Goal: Communication & Community: Answer question/provide support

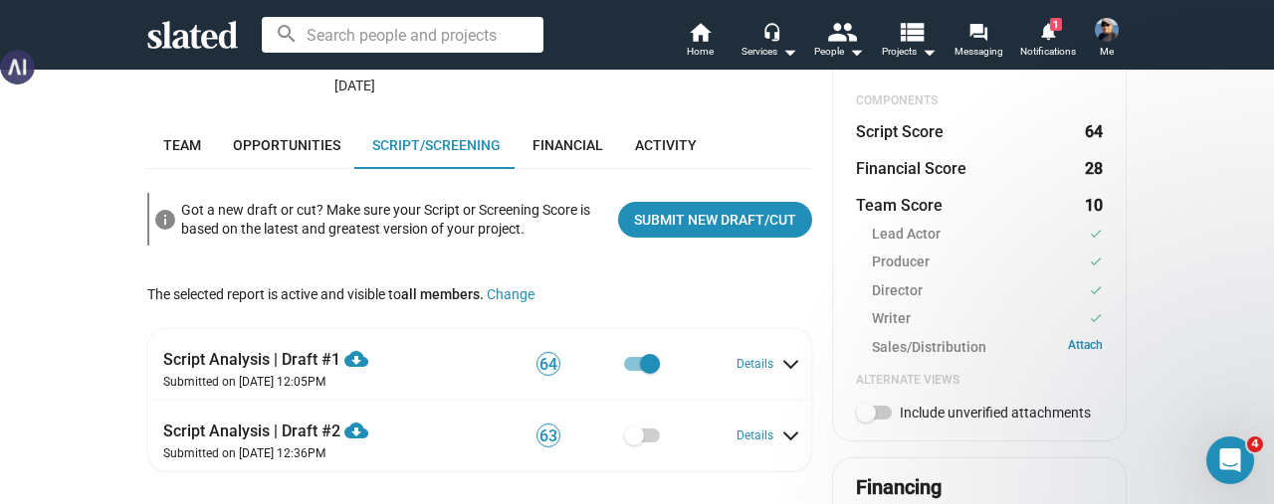
scroll to position [590, 0]
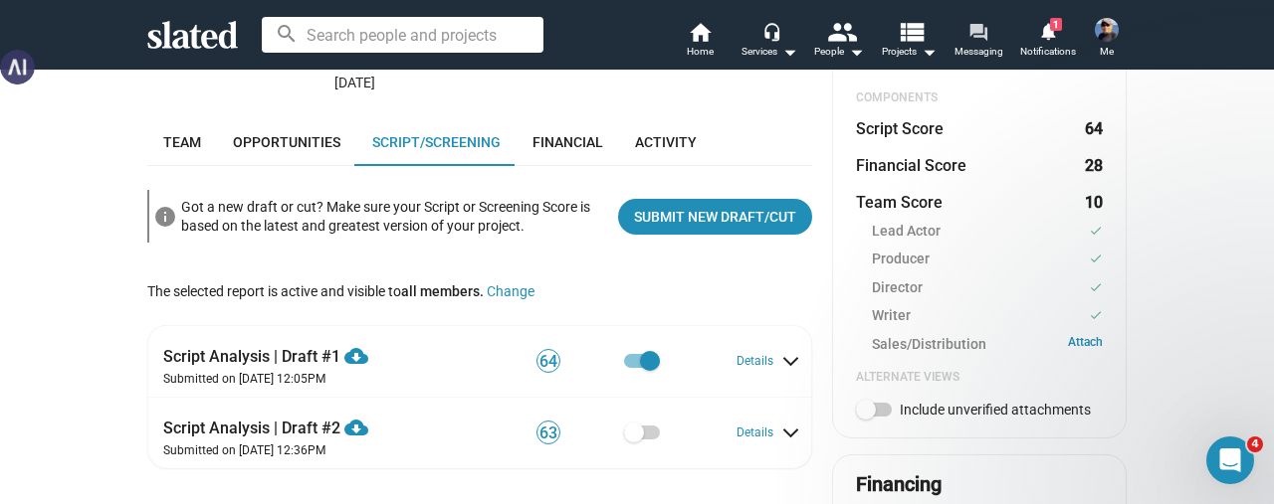
click at [988, 50] on span "Messaging" at bounding box center [978, 52] width 49 height 24
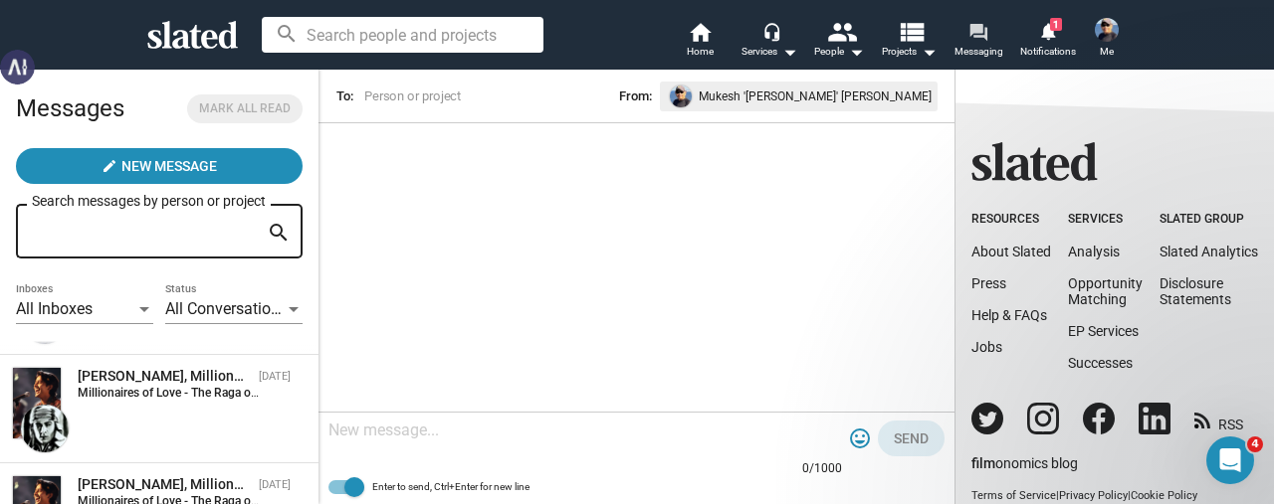
scroll to position [103, 0]
click at [127, 384] on div "[PERSON_NAME], Millionaires of Love - The Raga of the Dunes" at bounding box center [164, 375] width 173 height 19
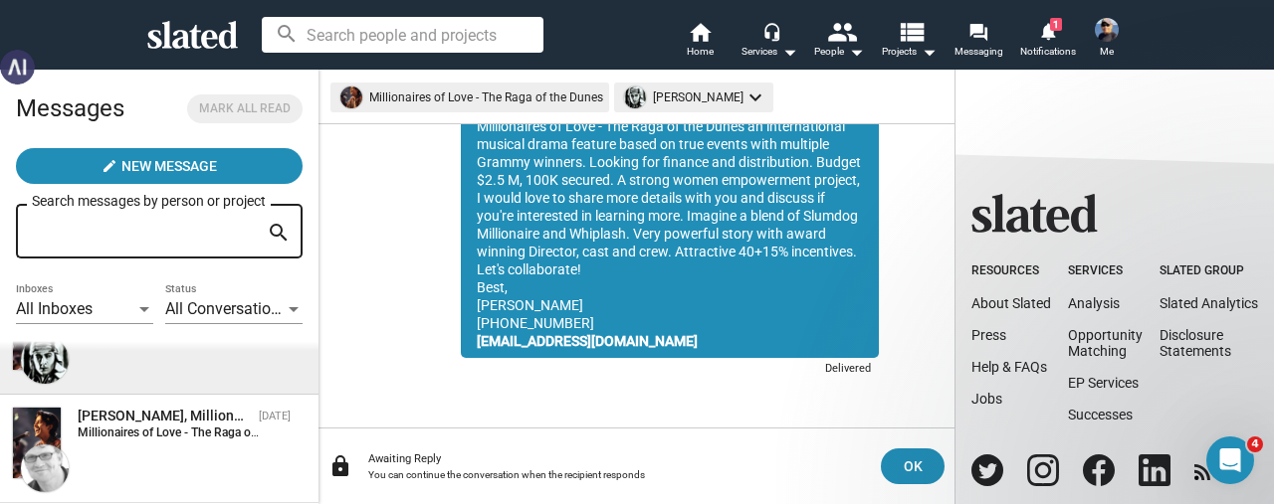
scroll to position [203, 0]
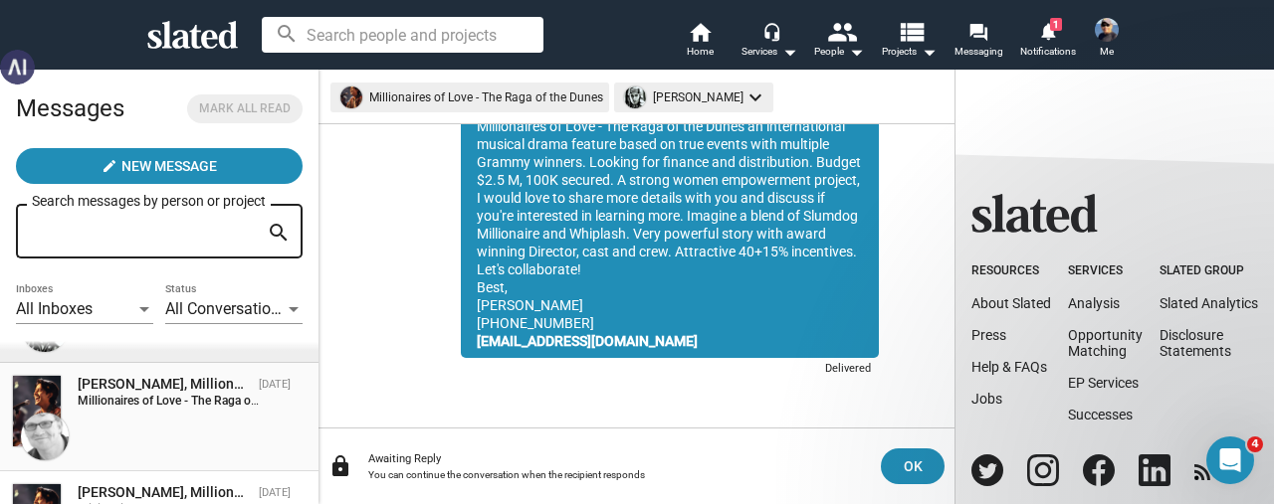
click at [182, 403] on strong "Millionaires of Love - The Raga of the Dunes:" at bounding box center [196, 401] width 237 height 14
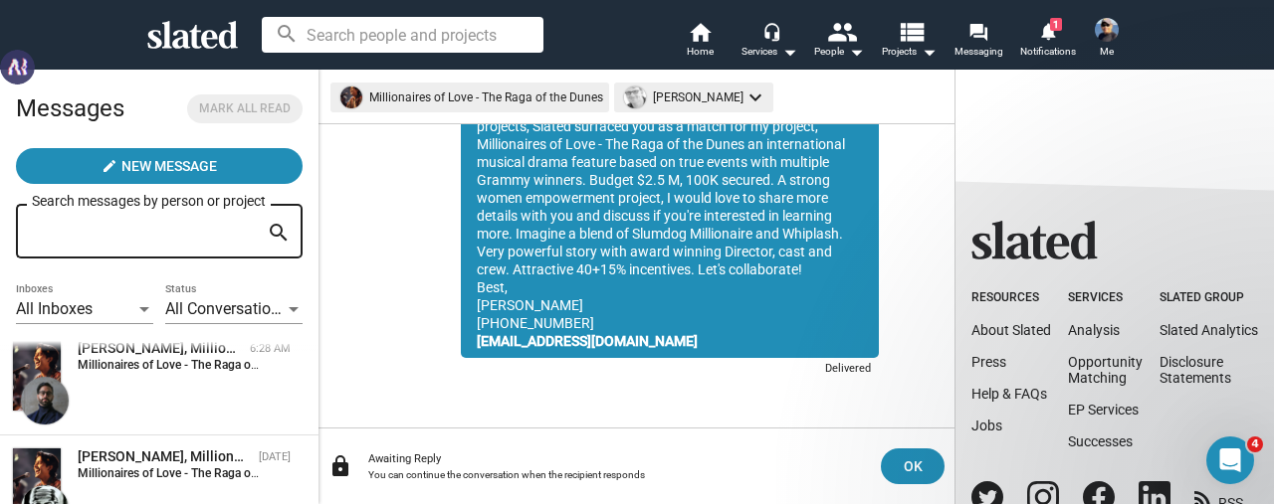
scroll to position [4, 0]
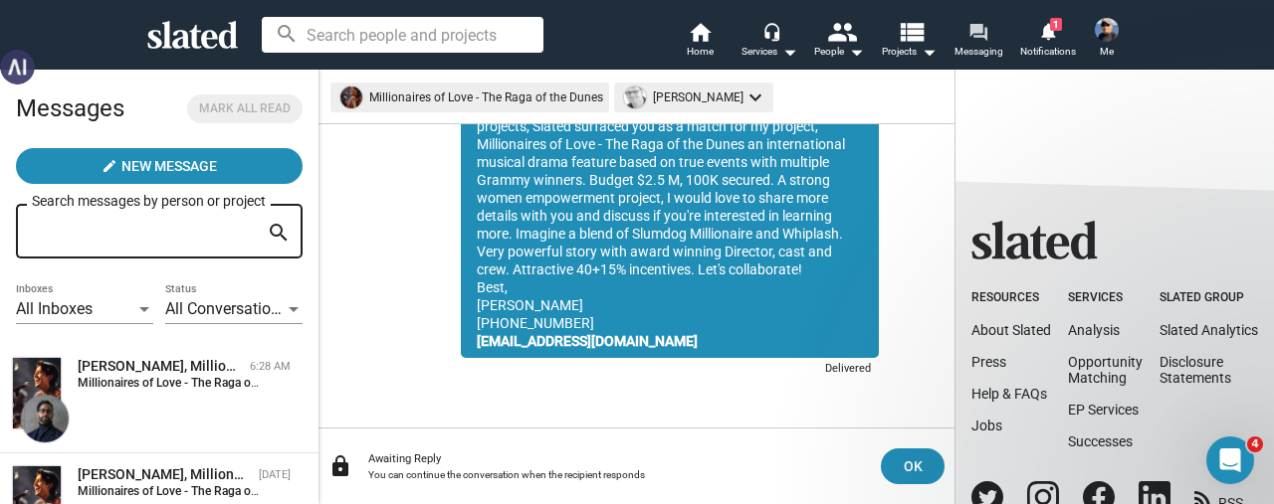
click at [995, 44] on span "Messaging" at bounding box center [978, 52] width 49 height 24
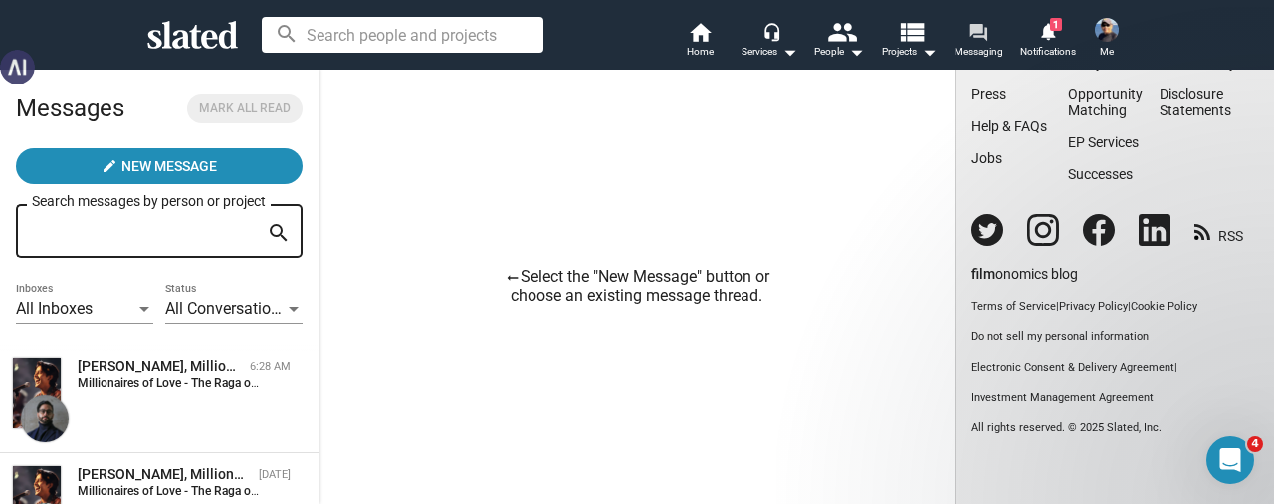
scroll to position [121, 0]
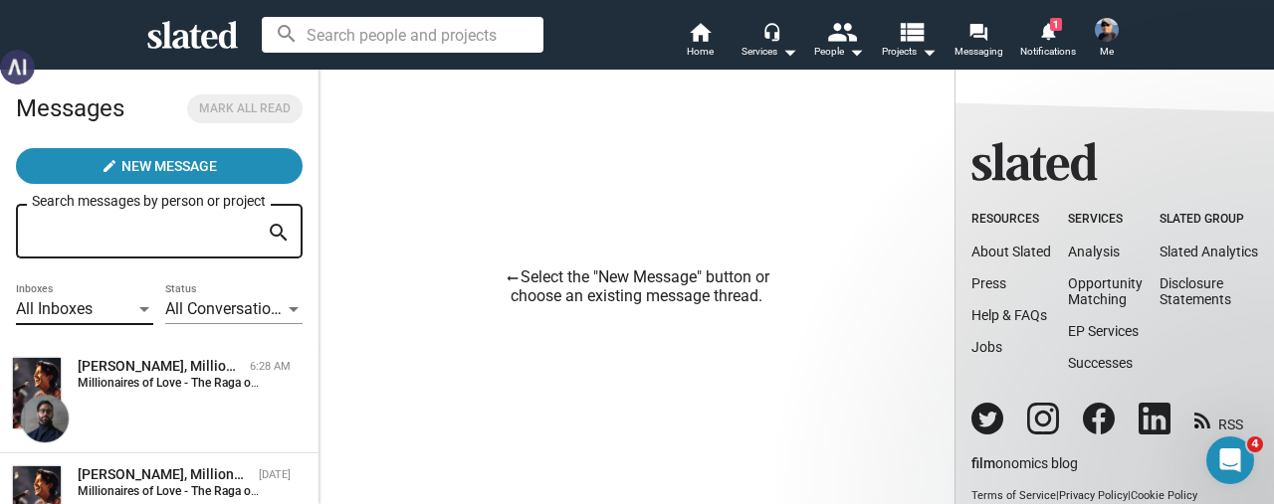
click at [72, 313] on span "All Inboxes" at bounding box center [54, 308] width 77 height 19
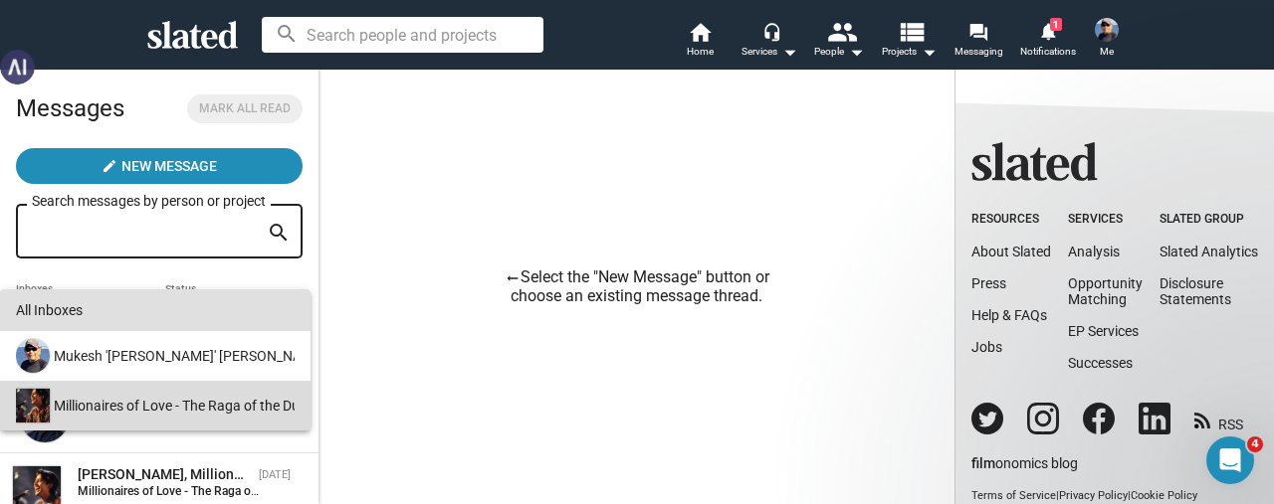
click at [76, 413] on div "Millionaires of Love - The Raga of the Dunes" at bounding box center [153, 406] width 283 height 50
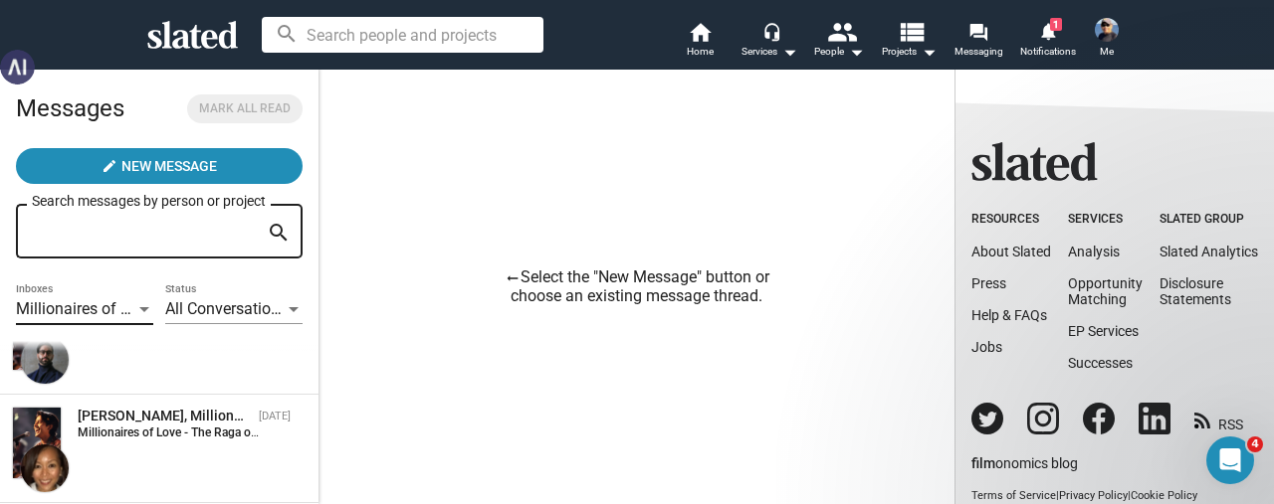
scroll to position [103, 0]
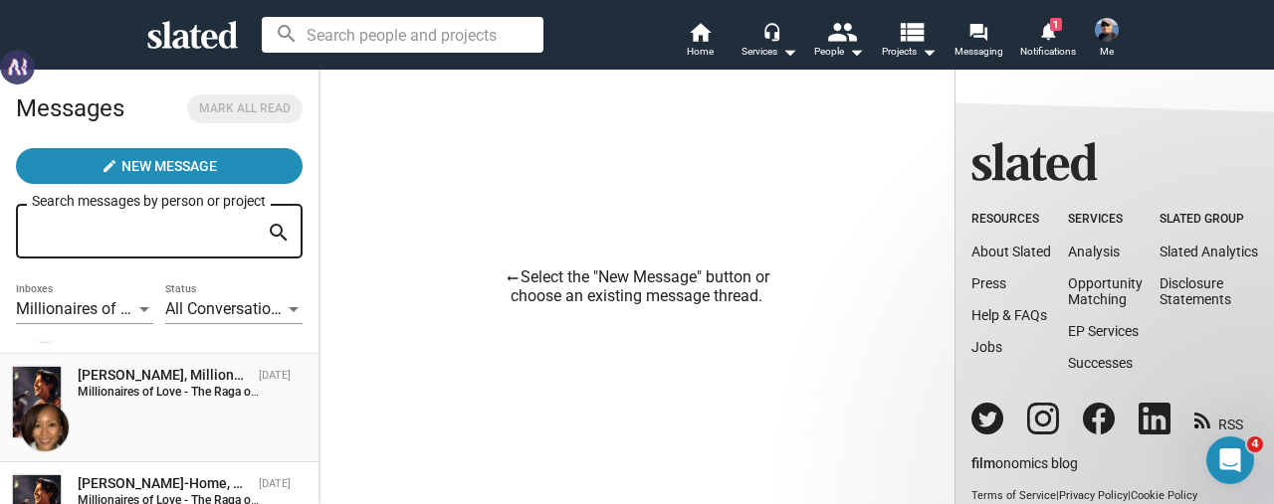
click at [119, 384] on div "[PERSON_NAME], Millionaires of Love - The Raga of the Dunes" at bounding box center [164, 375] width 173 height 19
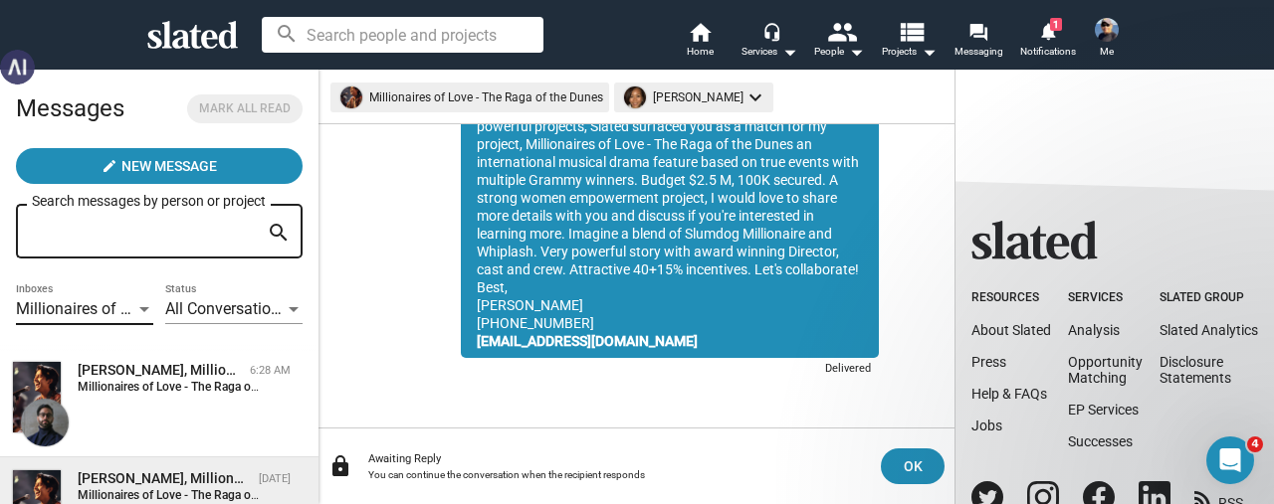
click at [135, 312] on div at bounding box center [144, 310] width 18 height 16
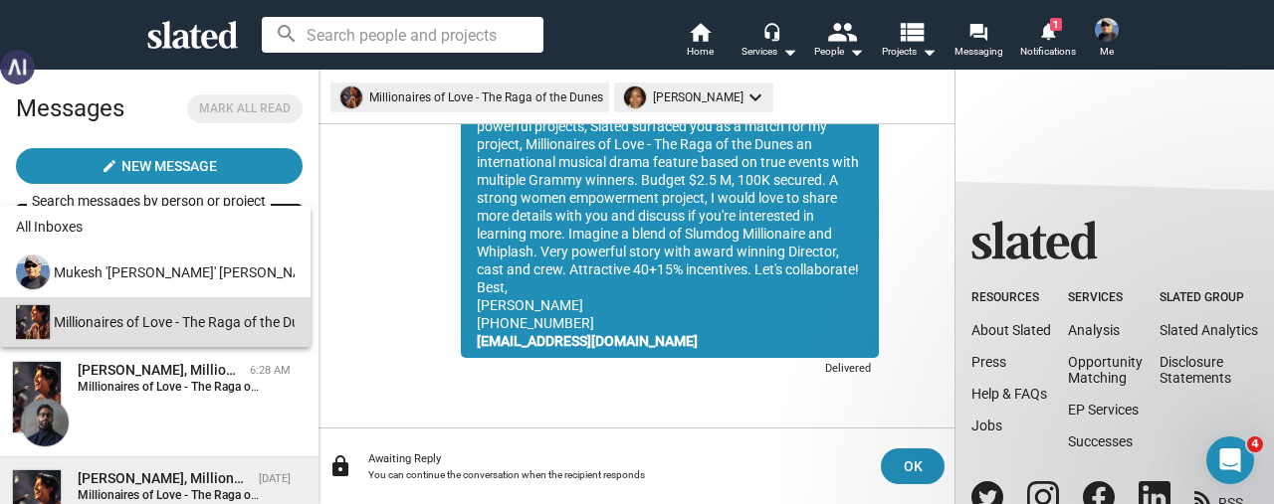
click at [311, 159] on div at bounding box center [637, 252] width 1274 height 504
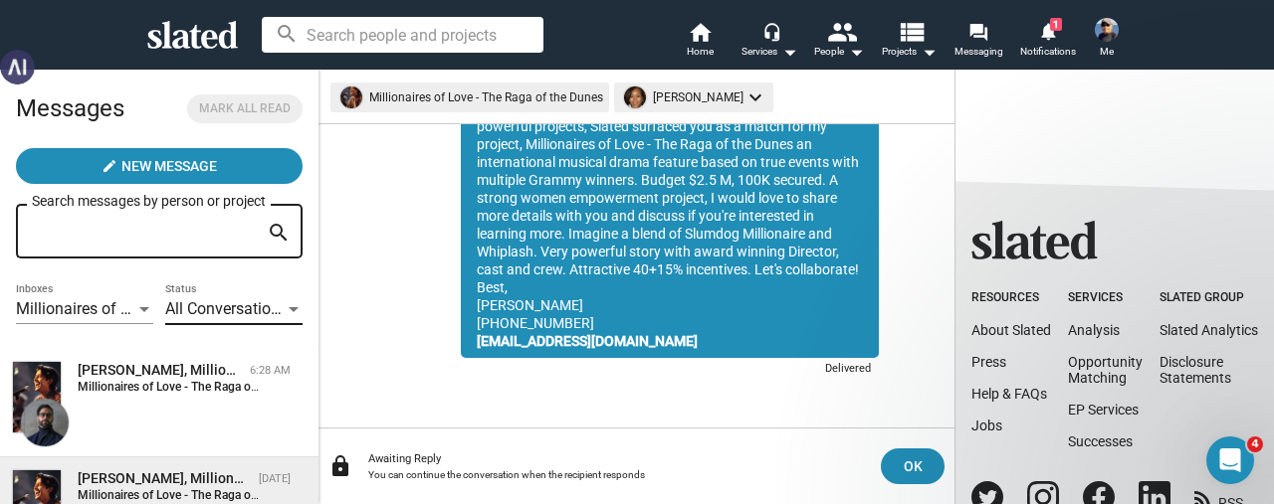
click at [285, 307] on div at bounding box center [294, 310] width 18 height 16
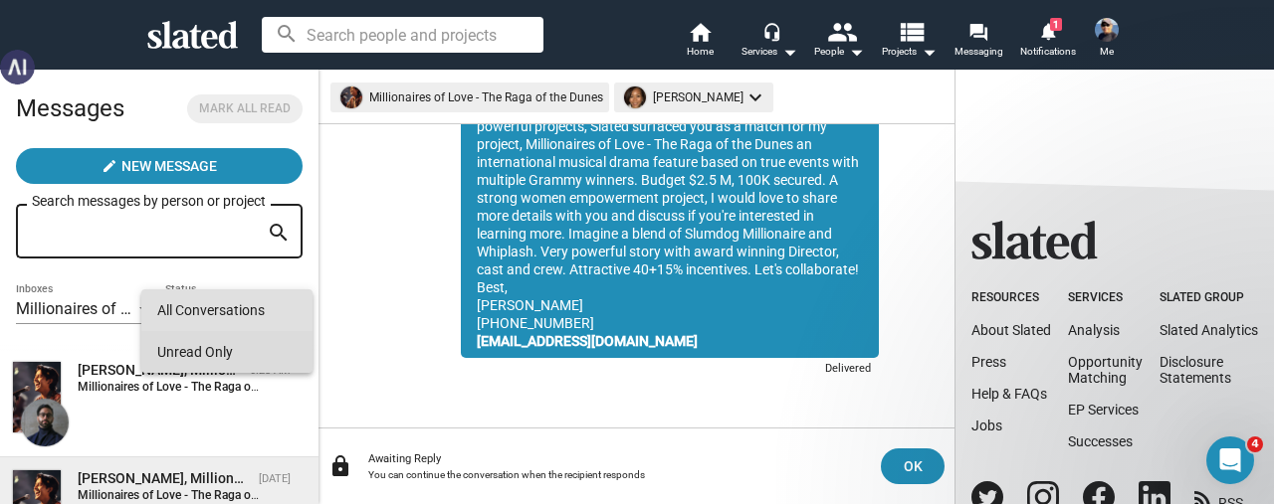
click at [179, 355] on span "Unread Only" at bounding box center [226, 352] width 139 height 42
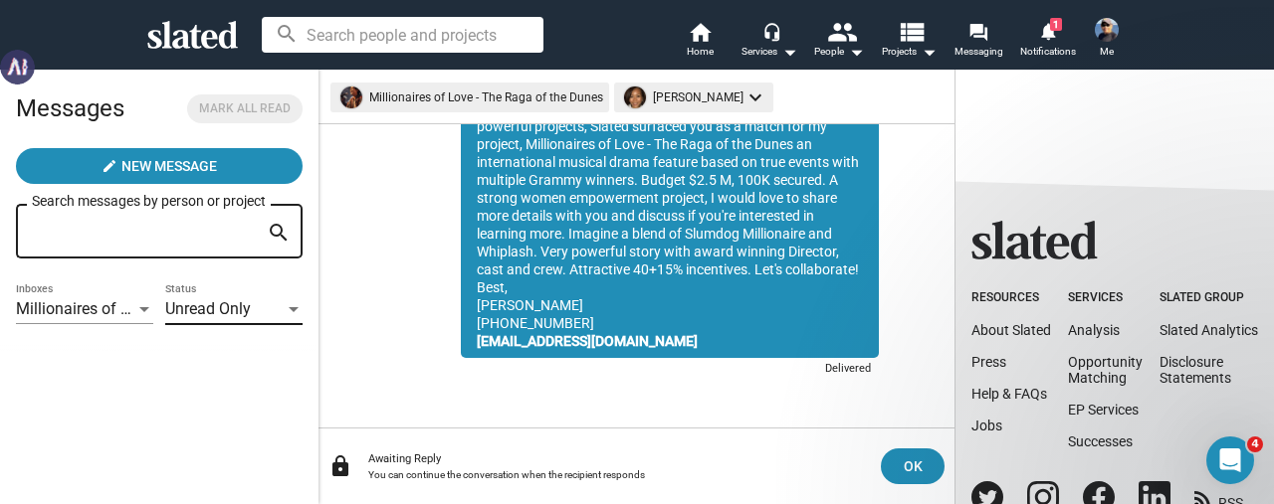
click at [291, 310] on div at bounding box center [294, 309] width 10 height 5
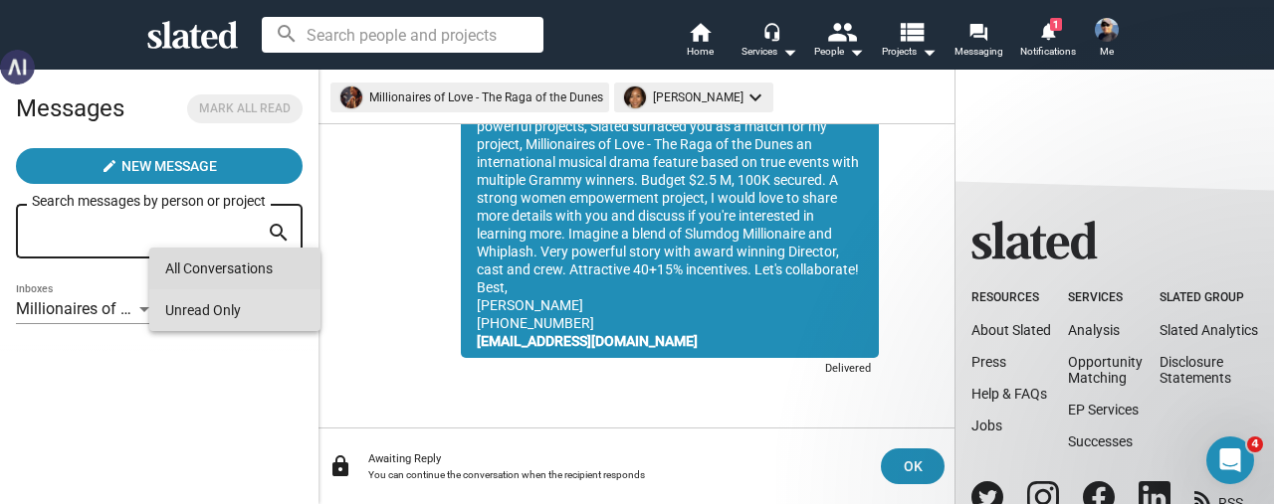
click at [261, 279] on span "All Conversations" at bounding box center [234, 269] width 139 height 42
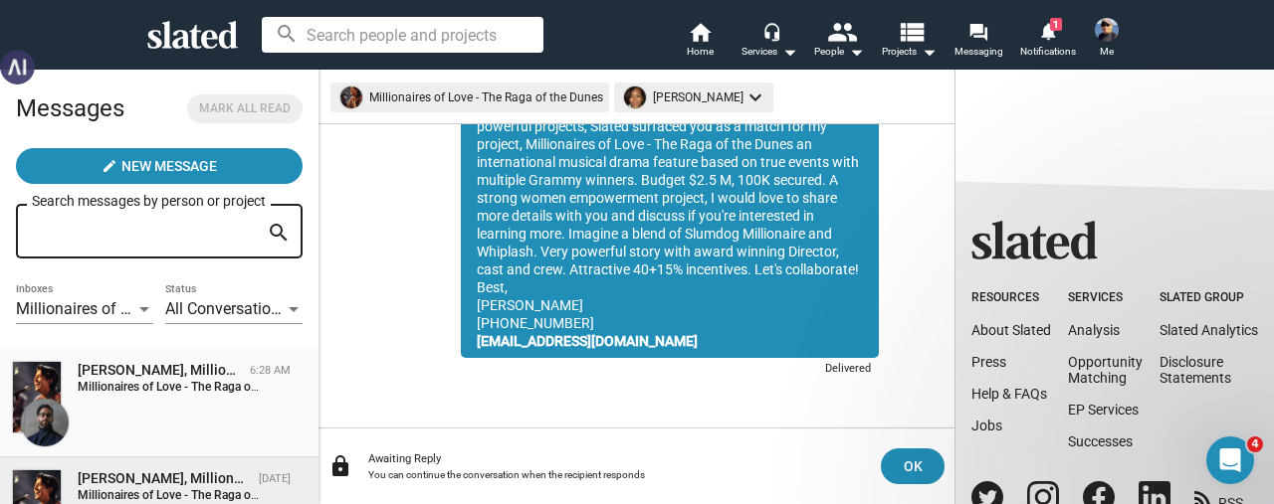
click at [159, 383] on strong "Millionaires of Love - The Raga of the Dunes:" at bounding box center [196, 387] width 237 height 14
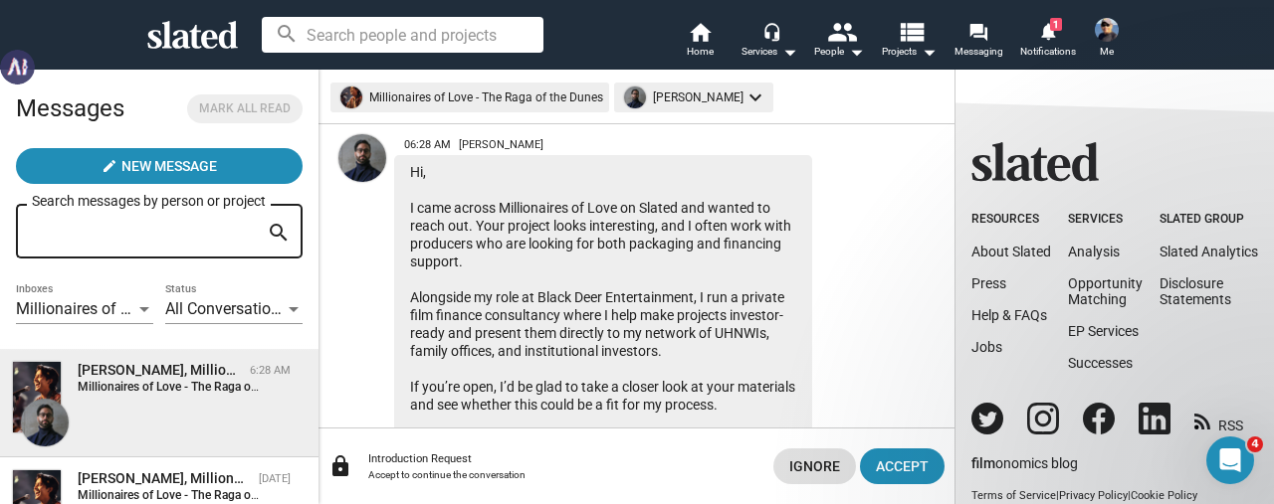
scroll to position [199, 0]
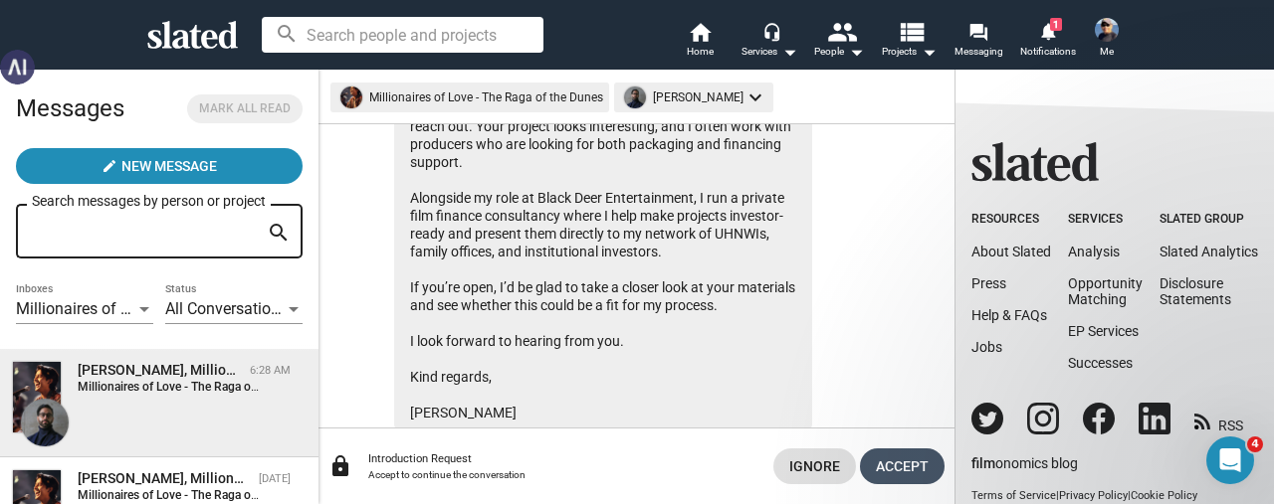
click at [895, 473] on span "Accept" at bounding box center [902, 467] width 53 height 36
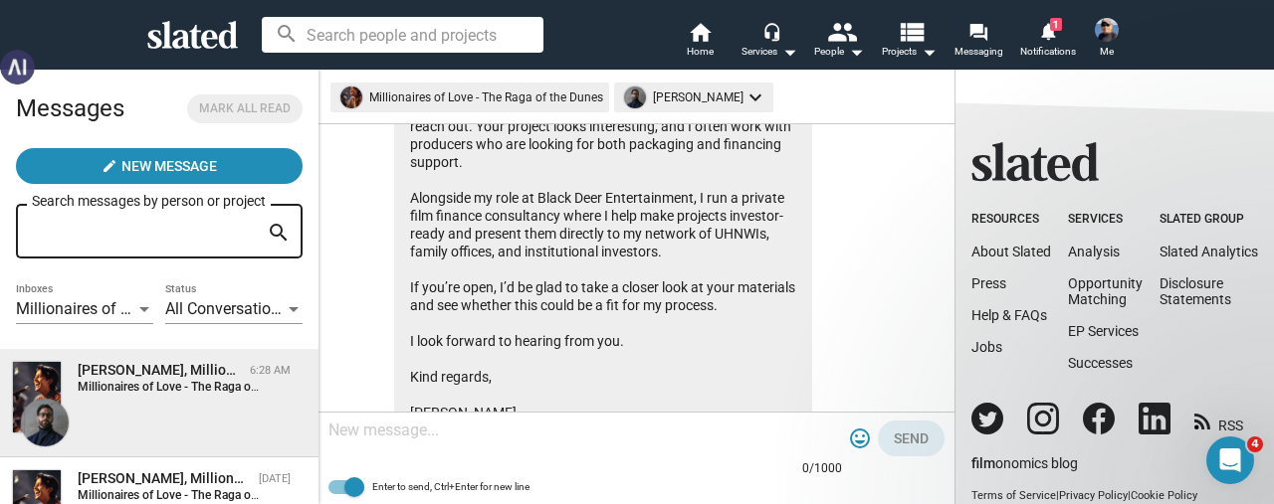
click at [392, 431] on textarea at bounding box center [584, 431] width 513 height 20
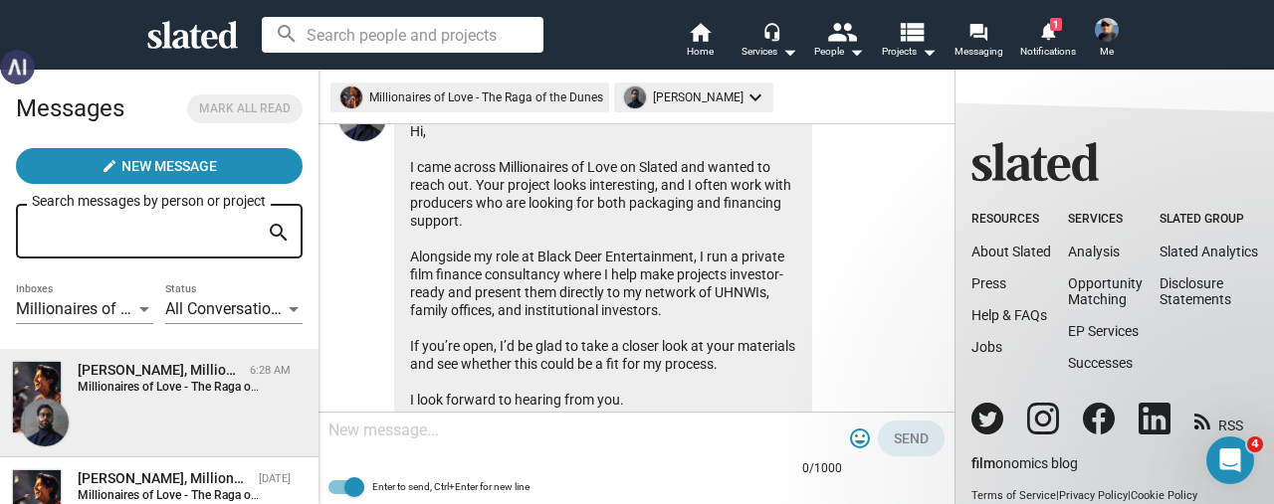
scroll to position [262, 0]
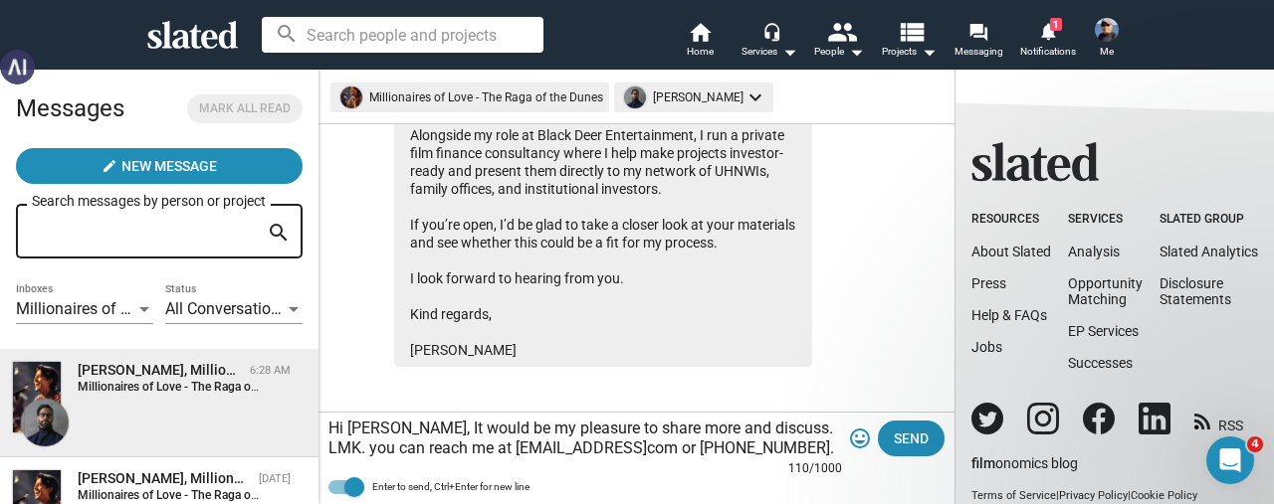
click at [730, 451] on textarea "Hi [PERSON_NAME], It would be my pleasure to share more and discuss. LMK. you c…" at bounding box center [584, 439] width 513 height 40
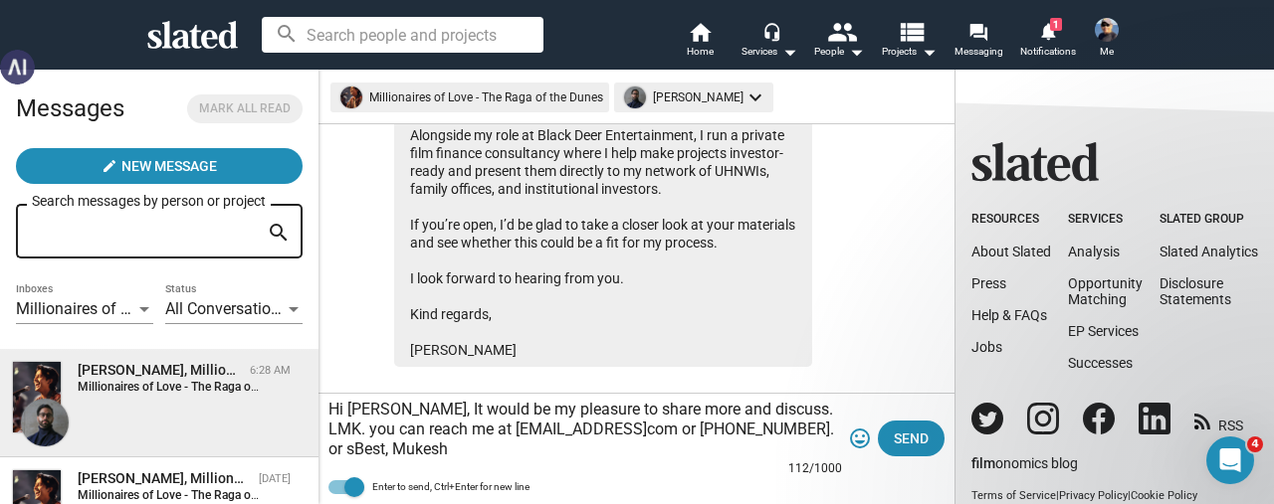
scroll to position [281, 0]
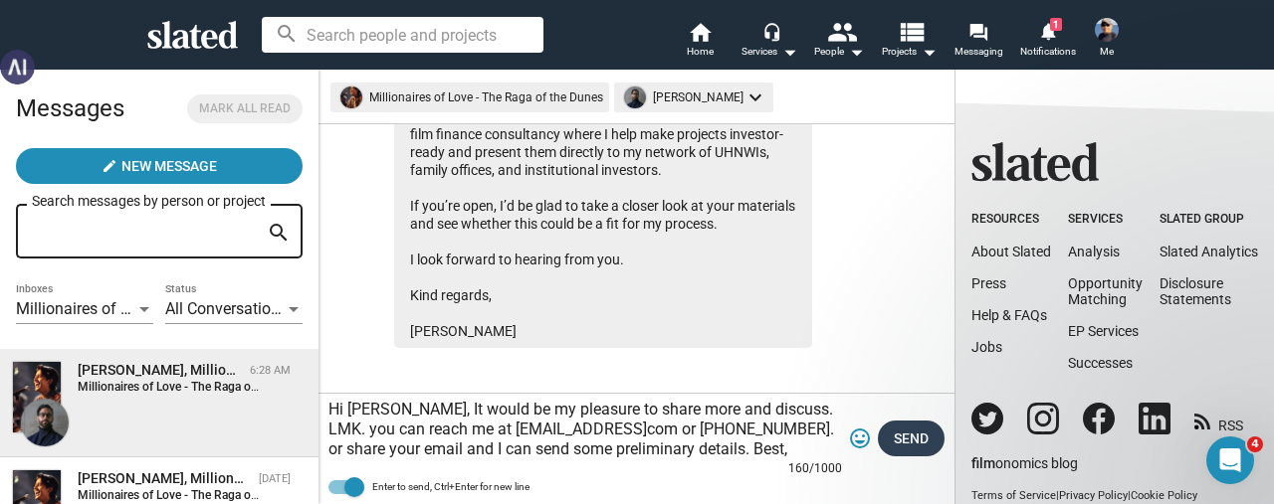
type textarea "Hi [PERSON_NAME], It would be my pleasure to share more and discuss. LMK. you c…"
click at [905, 447] on span "Send" at bounding box center [910, 439] width 35 height 36
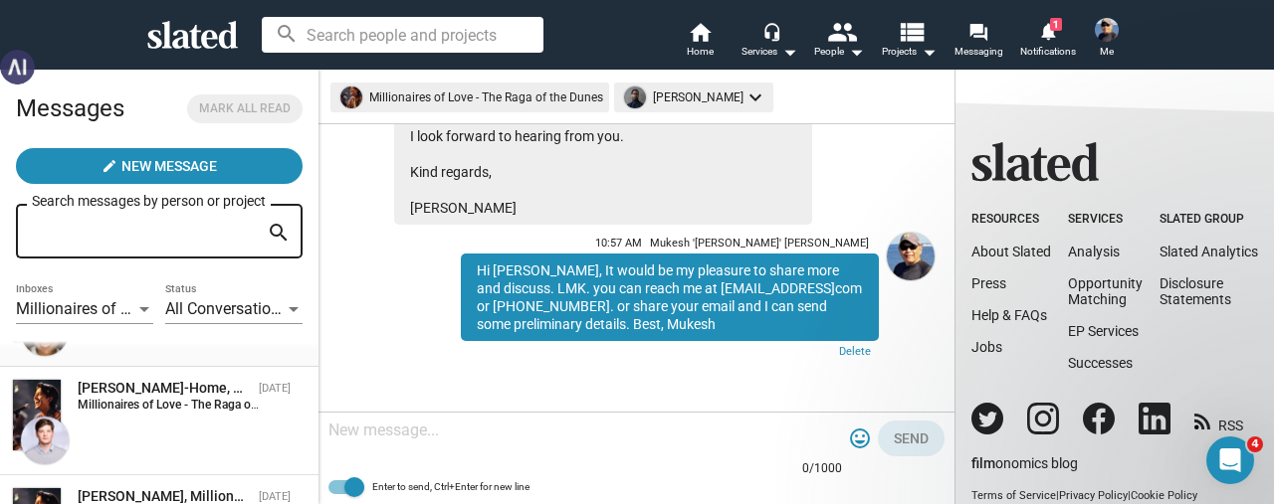
scroll to position [99, 0]
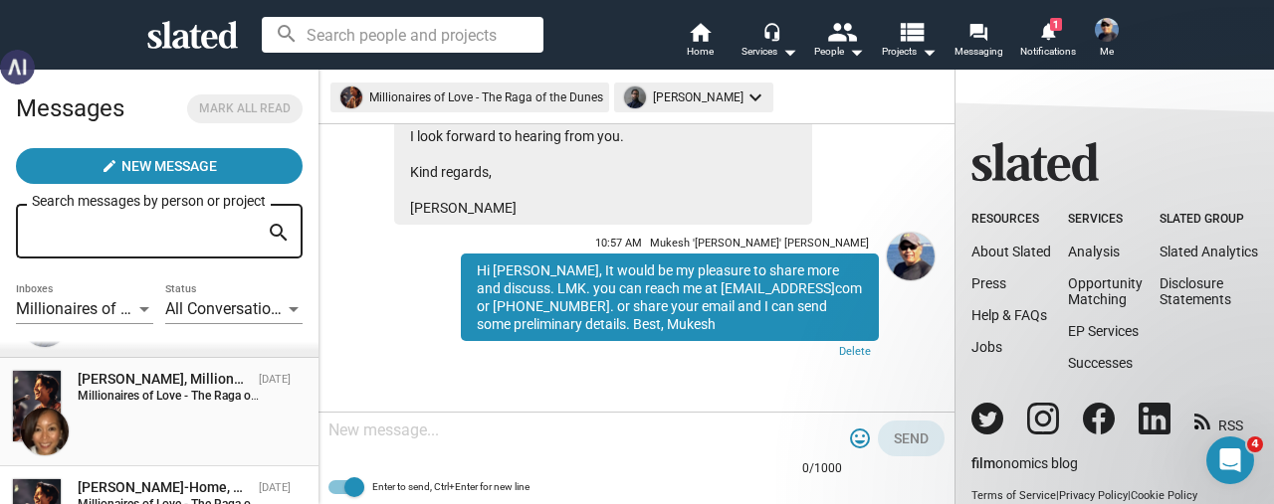
click at [167, 407] on div "[PERSON_NAME], Millionaires of Love - The Raga of the Dunes [DATE] Millionaires…" at bounding box center [159, 412] width 295 height 85
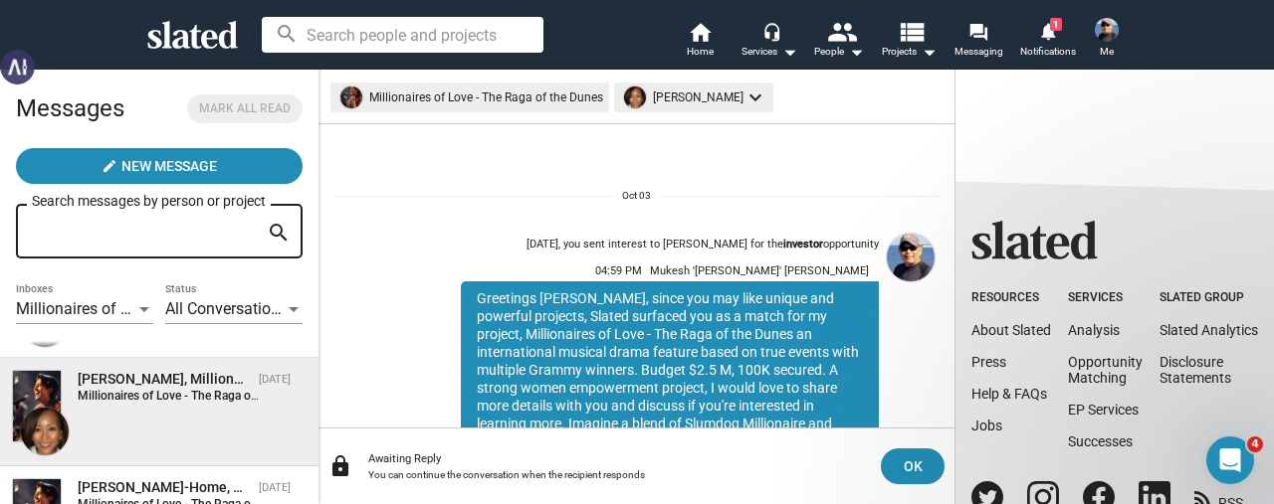
scroll to position [190, 0]
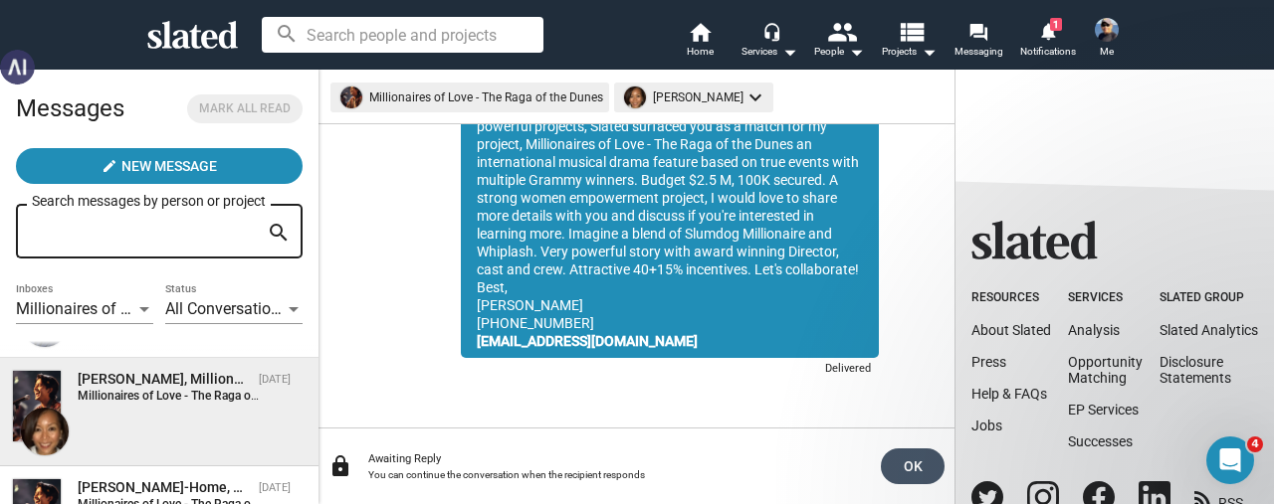
click at [906, 467] on span "OK" at bounding box center [912, 467] width 32 height 36
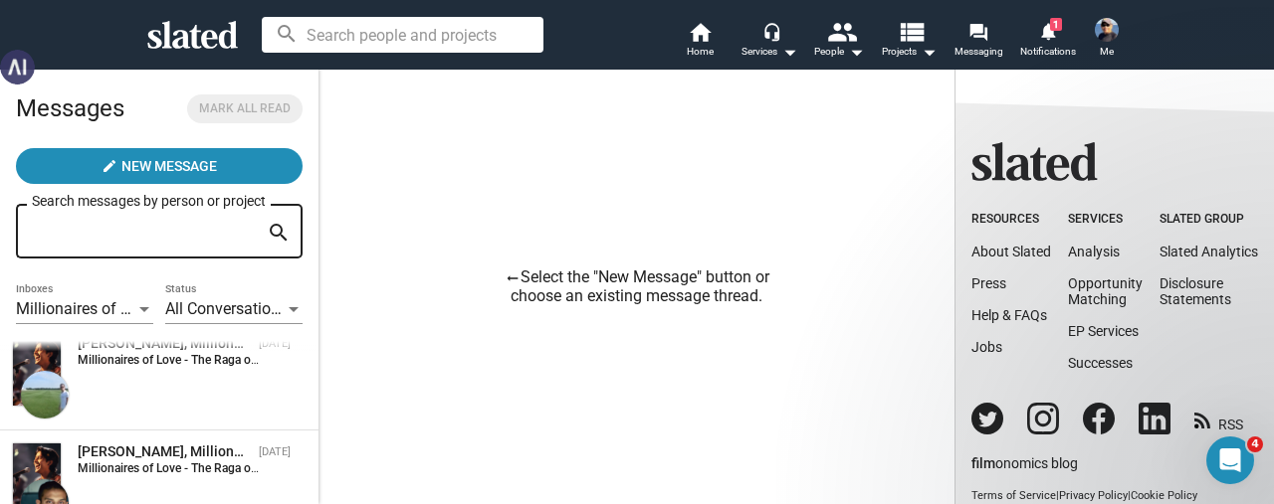
scroll to position [979, 0]
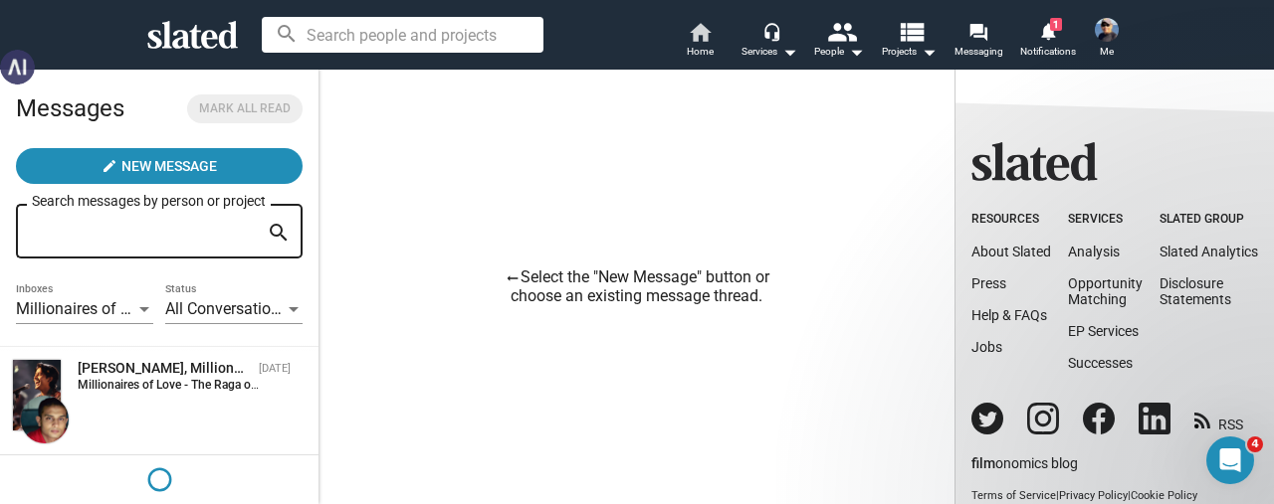
click at [696, 38] on mat-icon "home" at bounding box center [700, 32] width 24 height 24
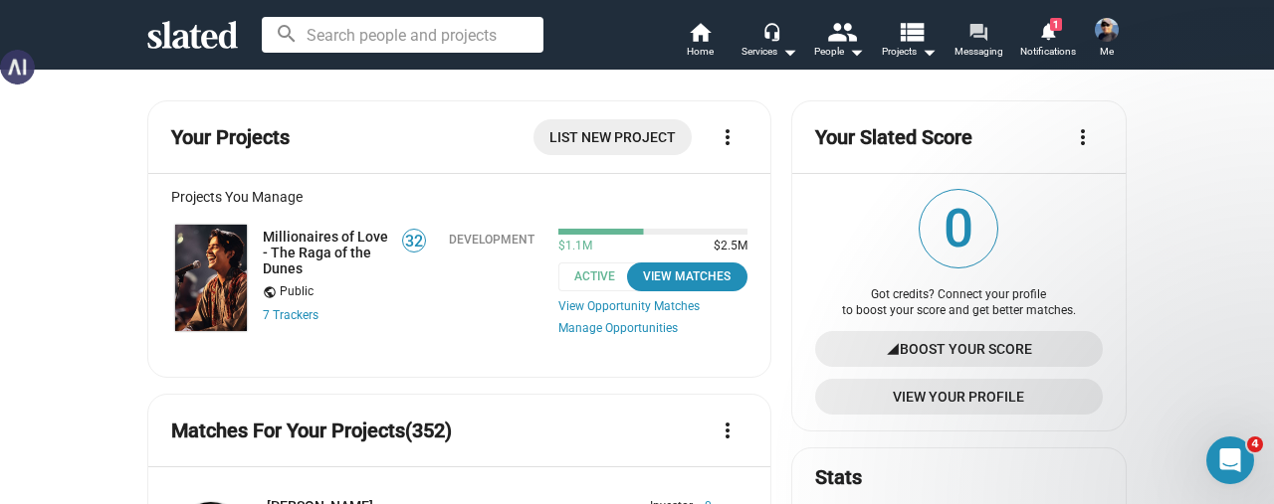
click at [968, 41] on mat-icon "forum" at bounding box center [977, 31] width 19 height 19
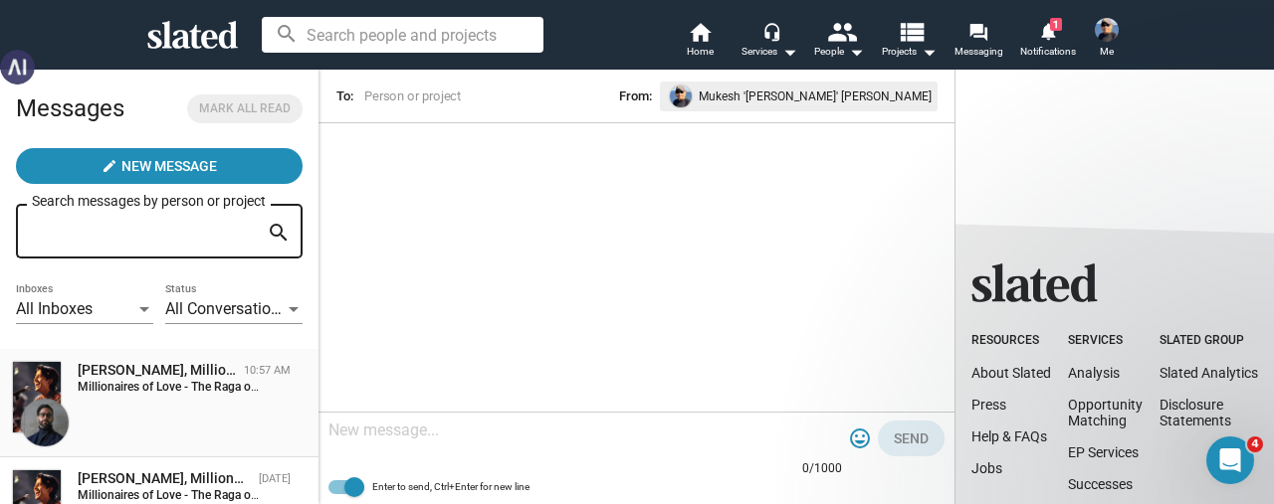
click at [107, 379] on div "[PERSON_NAME], Millionaires of Love - The Raga of the Dunes" at bounding box center [157, 370] width 158 height 19
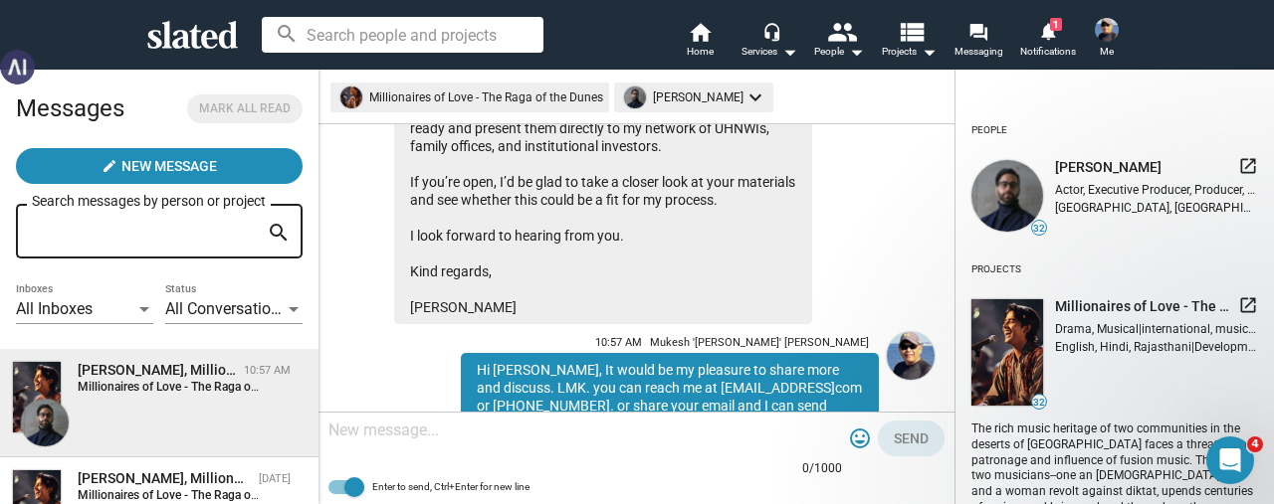
scroll to position [404, 0]
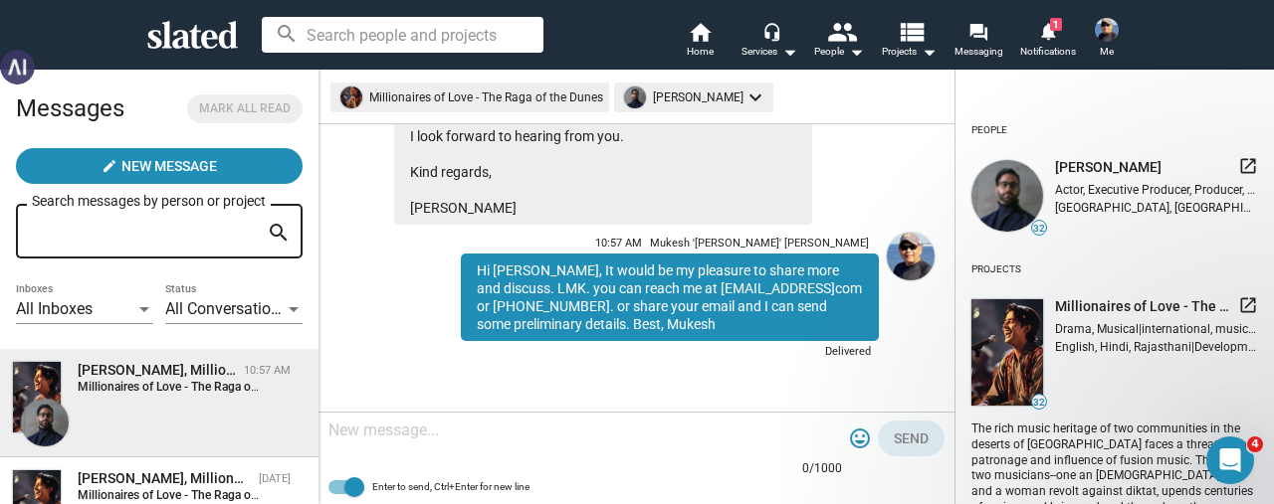
click at [436, 433] on textarea at bounding box center [584, 431] width 513 height 20
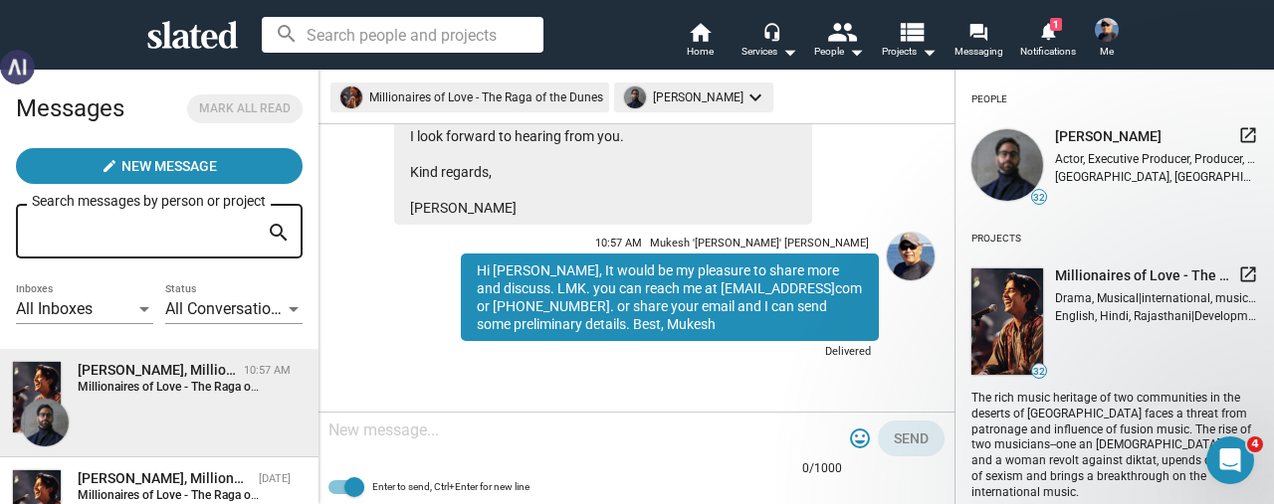
scroll to position [0, 0]
